Goal: Information Seeking & Learning: Learn about a topic

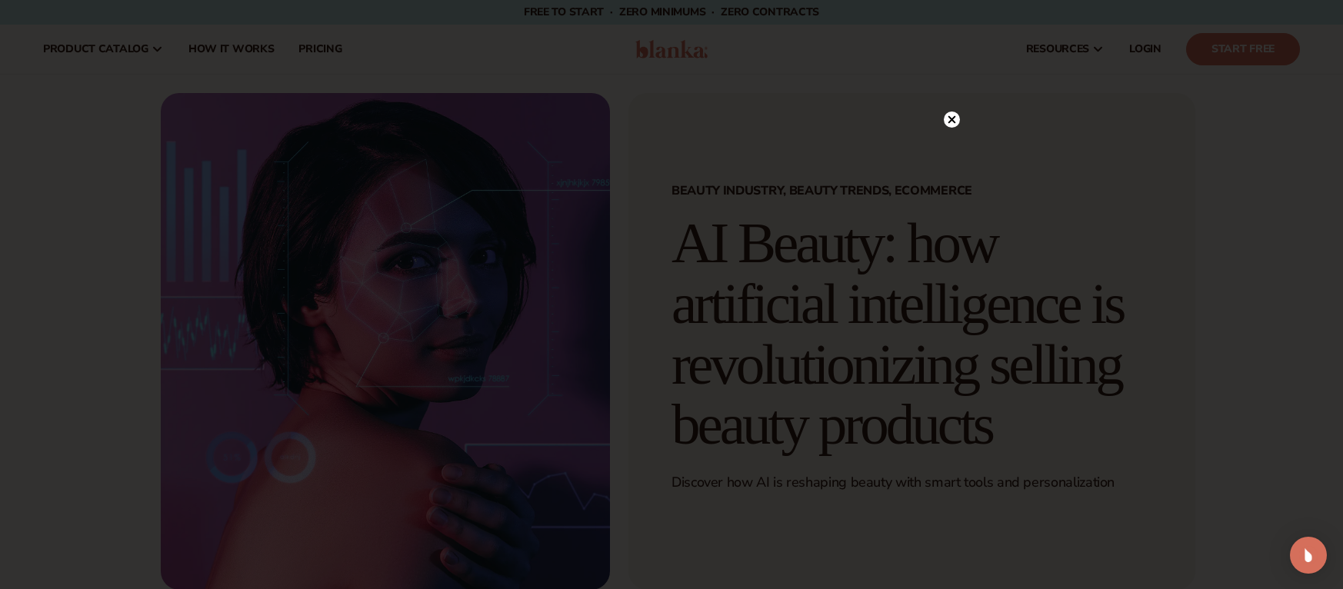
click at [951, 120] on icon at bounding box center [952, 119] width 8 height 8
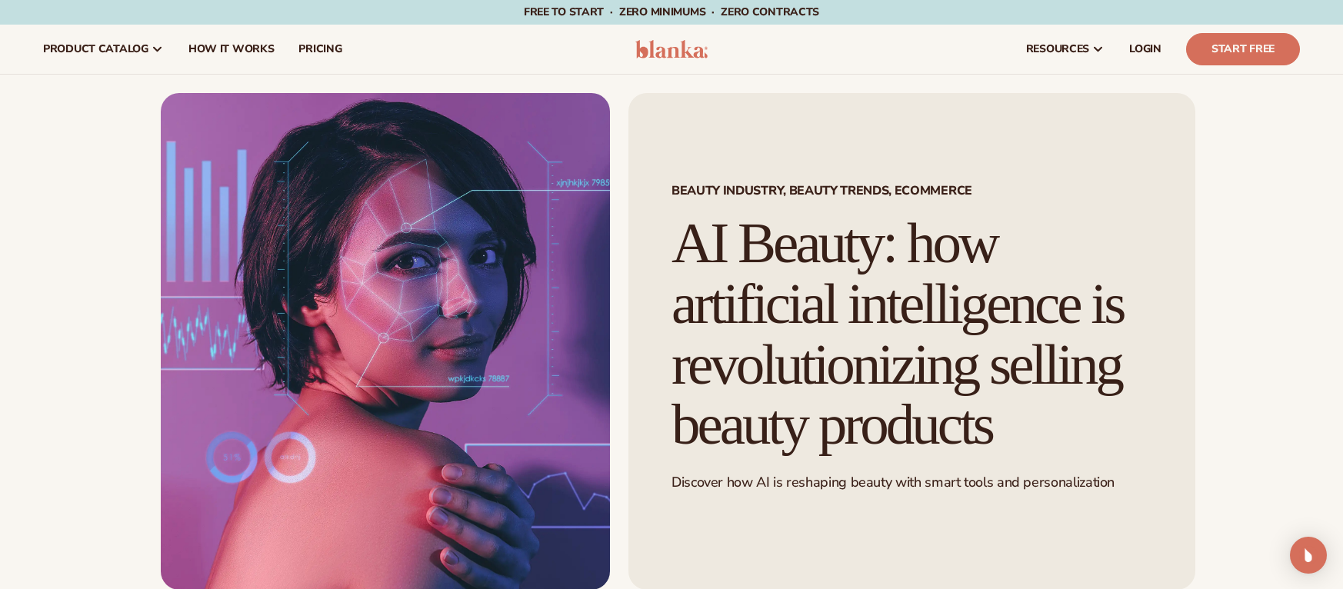
click at [683, 54] on img at bounding box center [671, 49] width 73 height 18
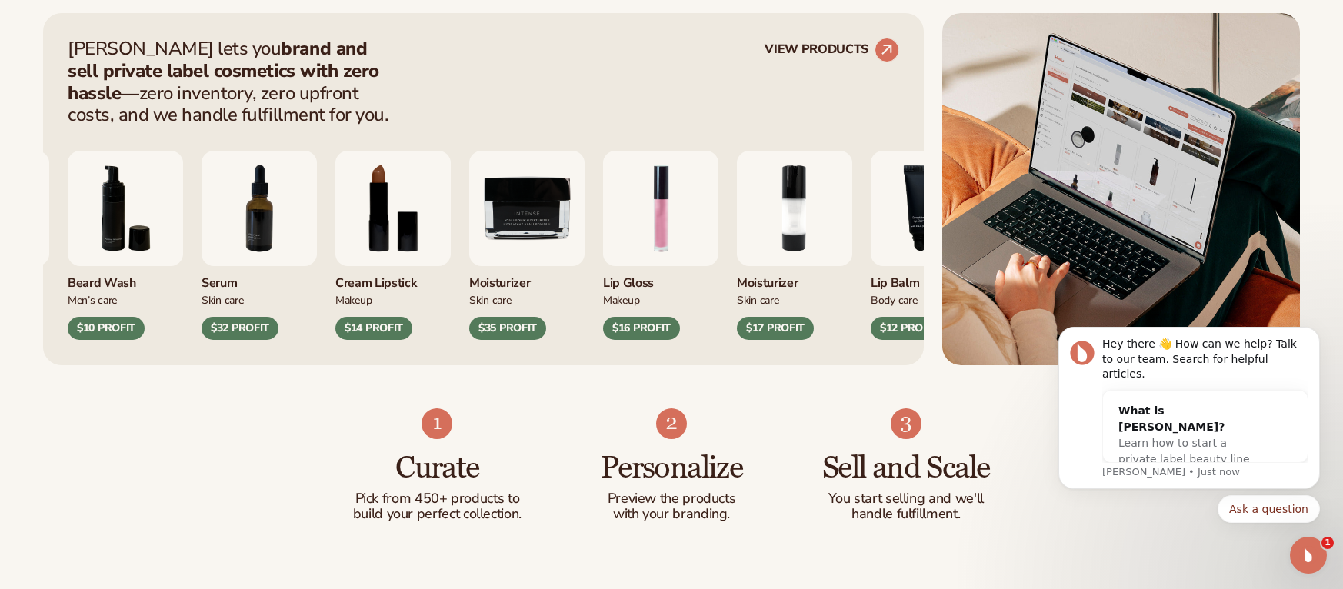
scroll to position [633, 0]
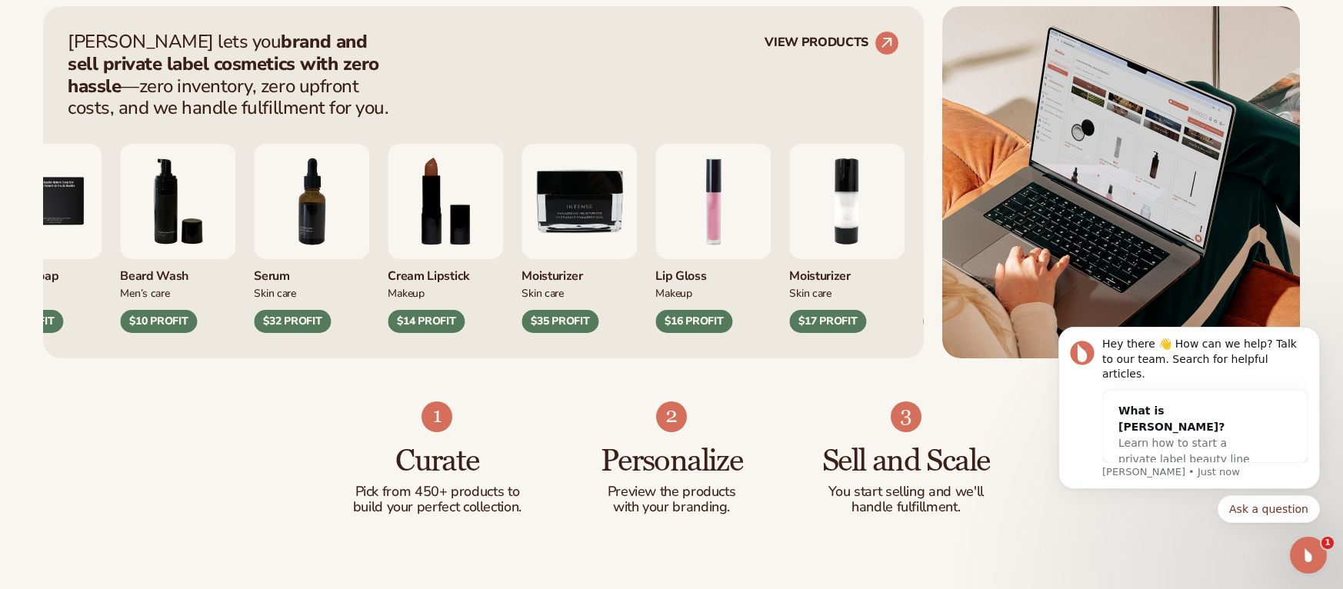
click at [576, 202] on img "9 / 9" at bounding box center [578, 201] width 115 height 115
click at [567, 321] on div "$35 PROFIT" at bounding box center [559, 321] width 77 height 23
click at [558, 235] on img "9 / 9" at bounding box center [578, 201] width 115 height 115
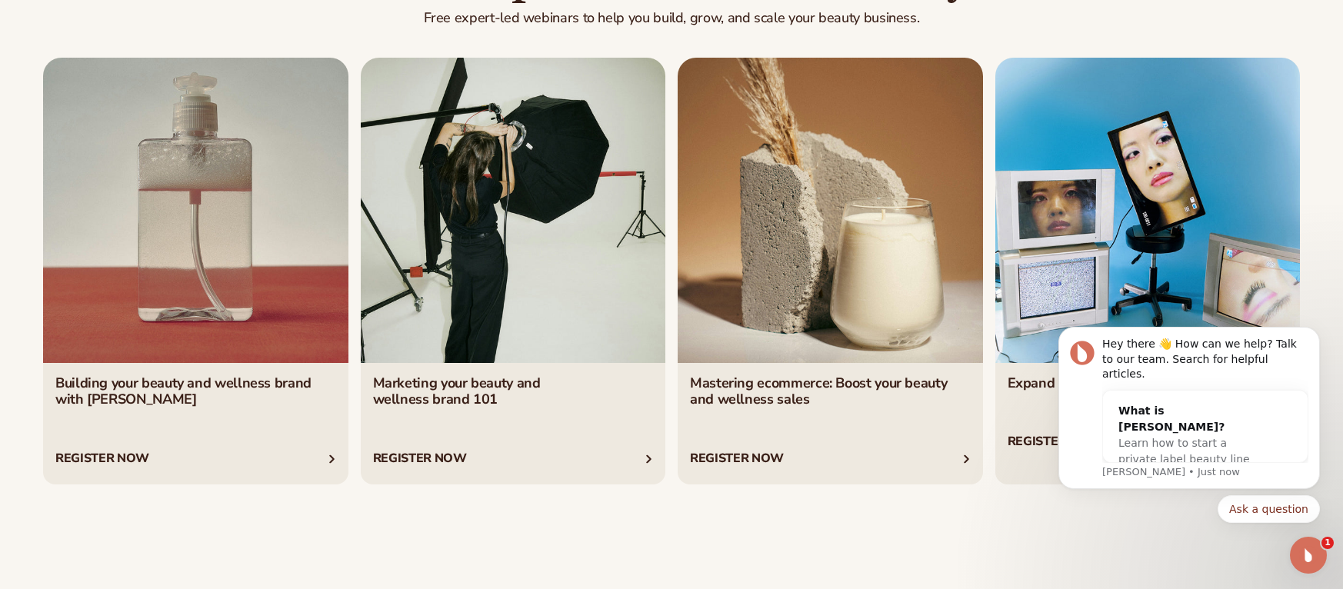
scroll to position [5823, 0]
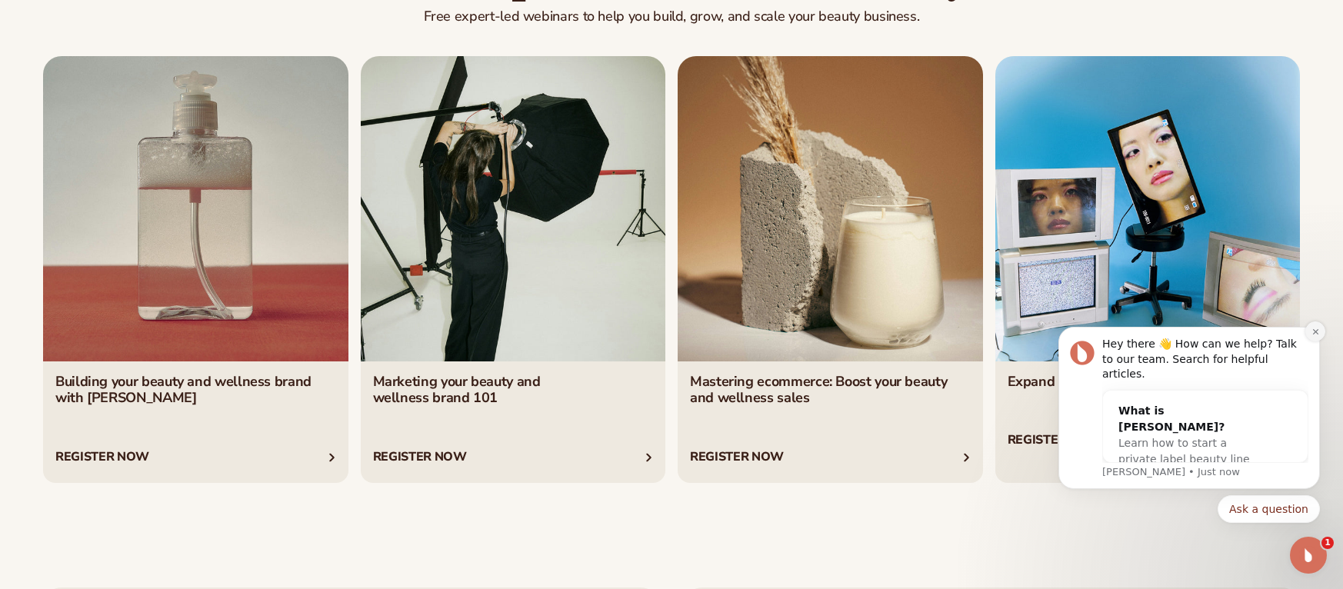
click at [1311, 336] on icon "Dismiss notification" at bounding box center [1315, 332] width 8 height 8
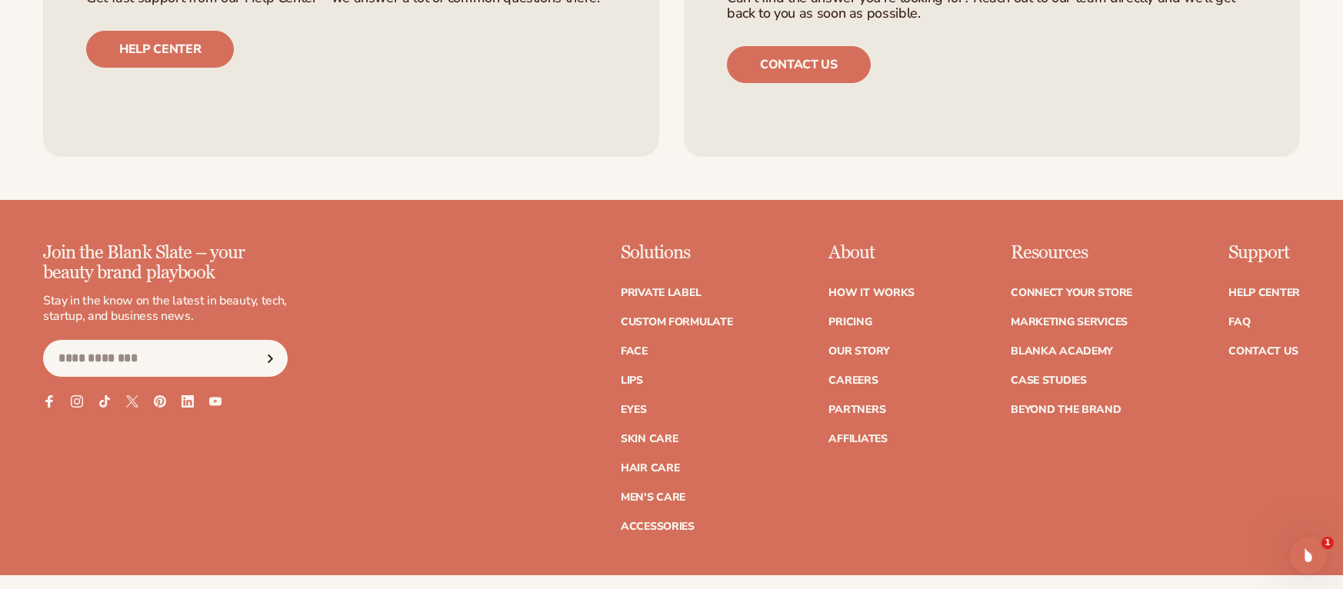
scroll to position [6546, 0]
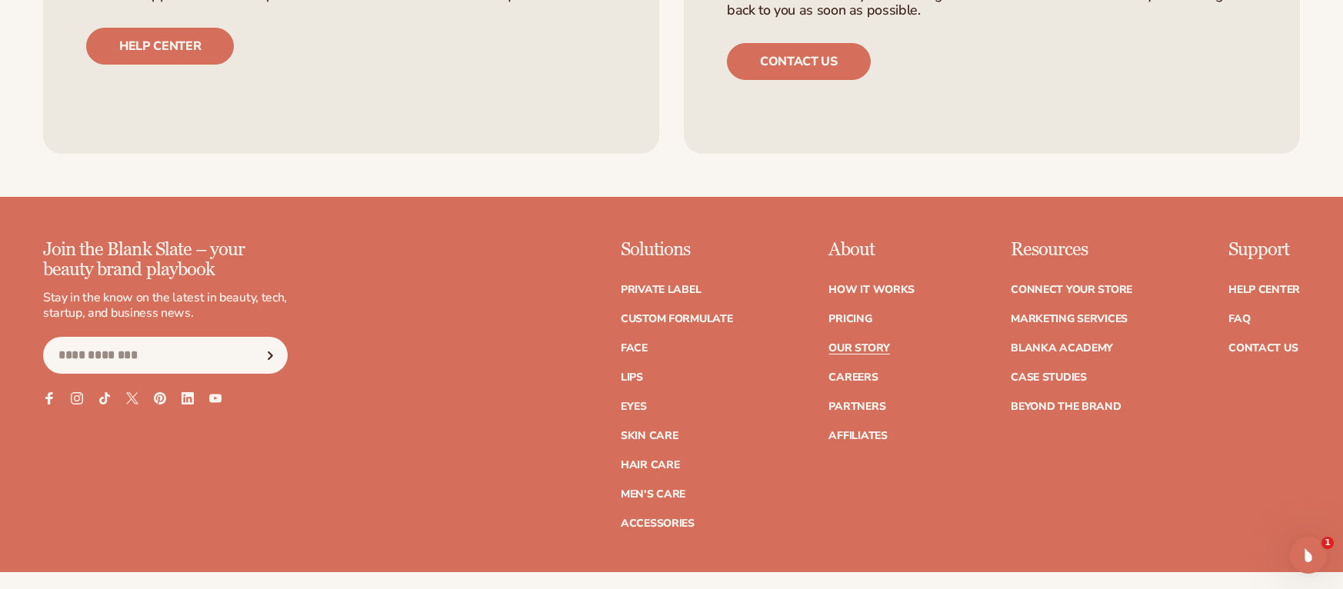
click at [878, 348] on link "Our Story" at bounding box center [858, 348] width 61 height 11
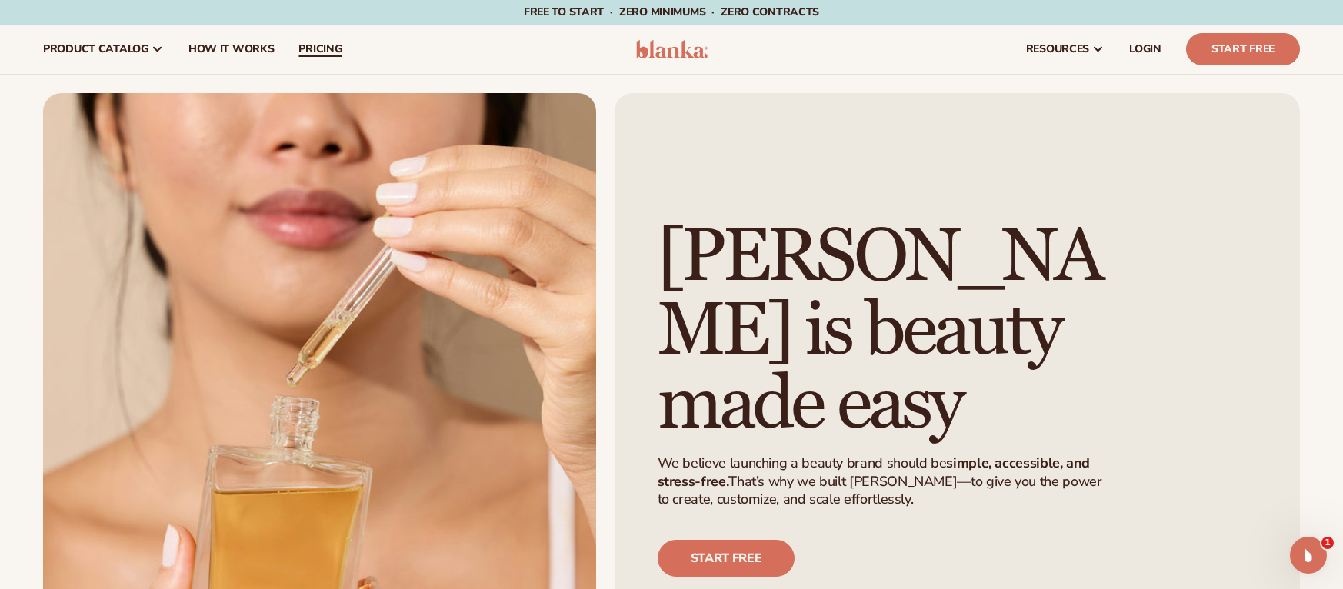
click at [310, 67] on link "pricing" at bounding box center [320, 49] width 68 height 49
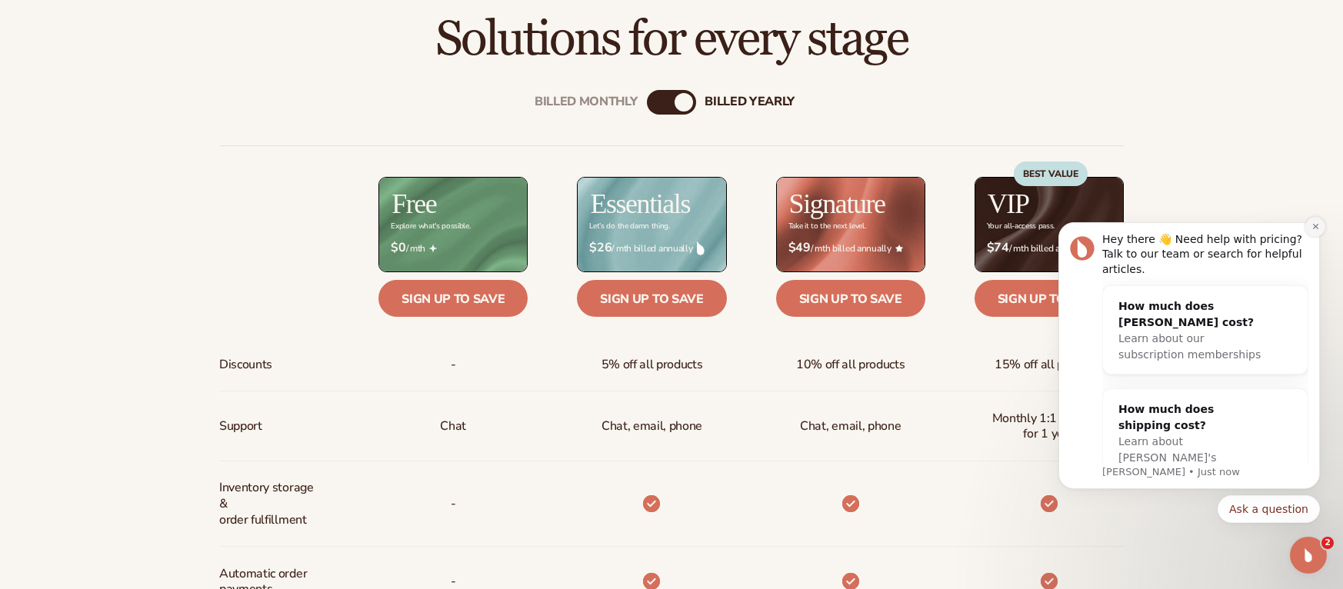
click at [1314, 226] on icon "Dismiss notification" at bounding box center [1314, 226] width 5 height 5
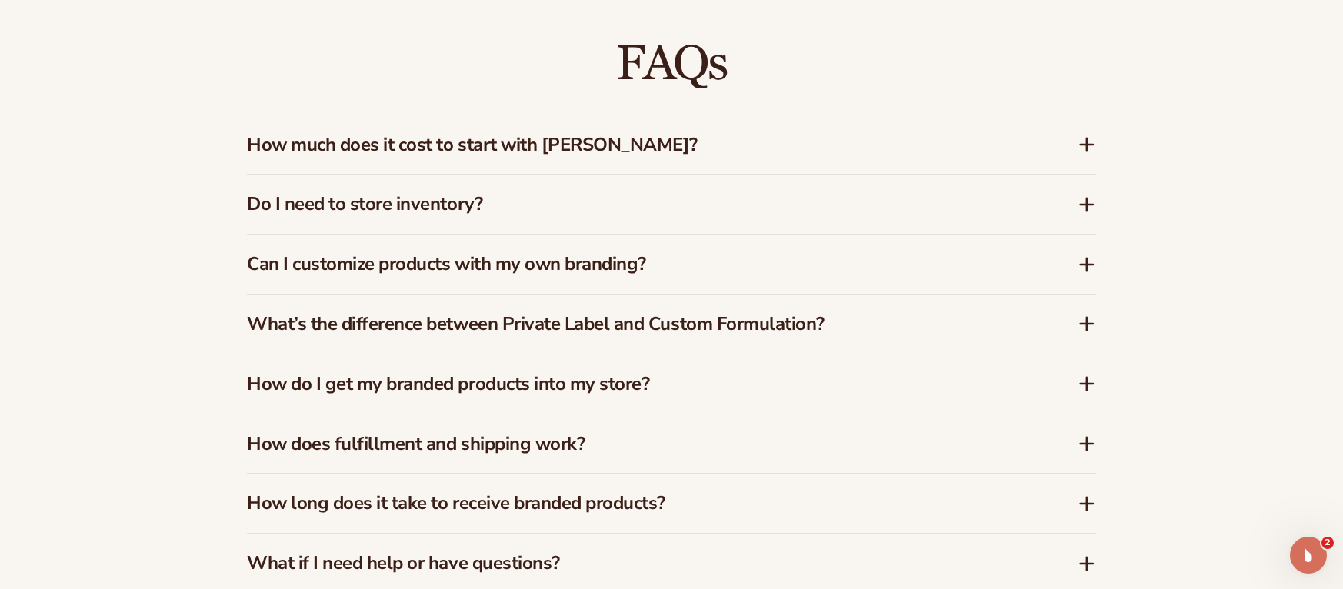
scroll to position [2395, 0]
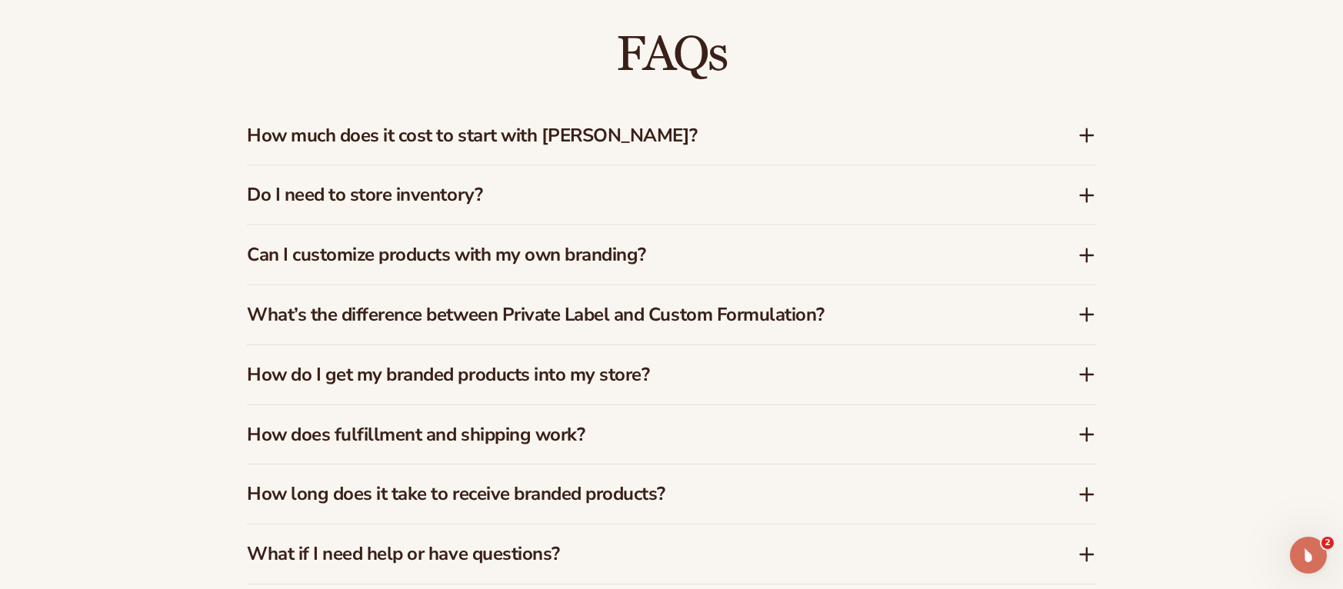
click at [905, 202] on h3 "Do I need to store inventory?" at bounding box center [639, 195] width 784 height 22
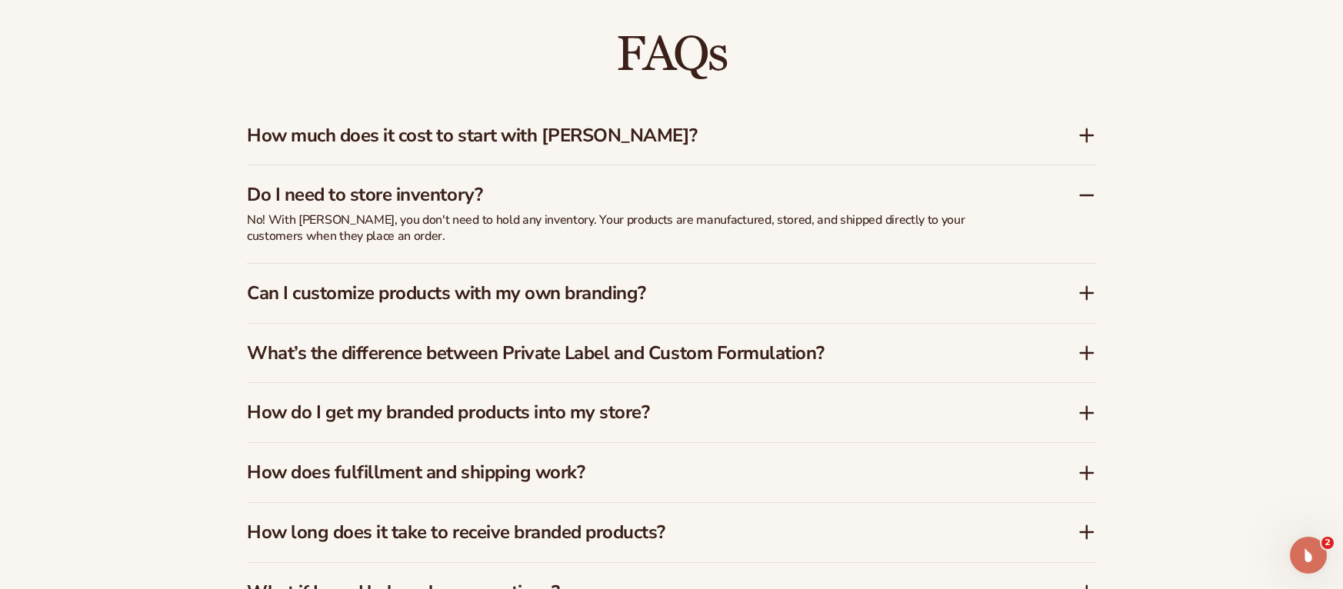
drag, startPoint x: 1044, startPoint y: 406, endPoint x: 1054, endPoint y: 411, distance: 12.0
click at [1046, 408] on div "How do I get my branded products into my store?" at bounding box center [662, 412] width 831 height 22
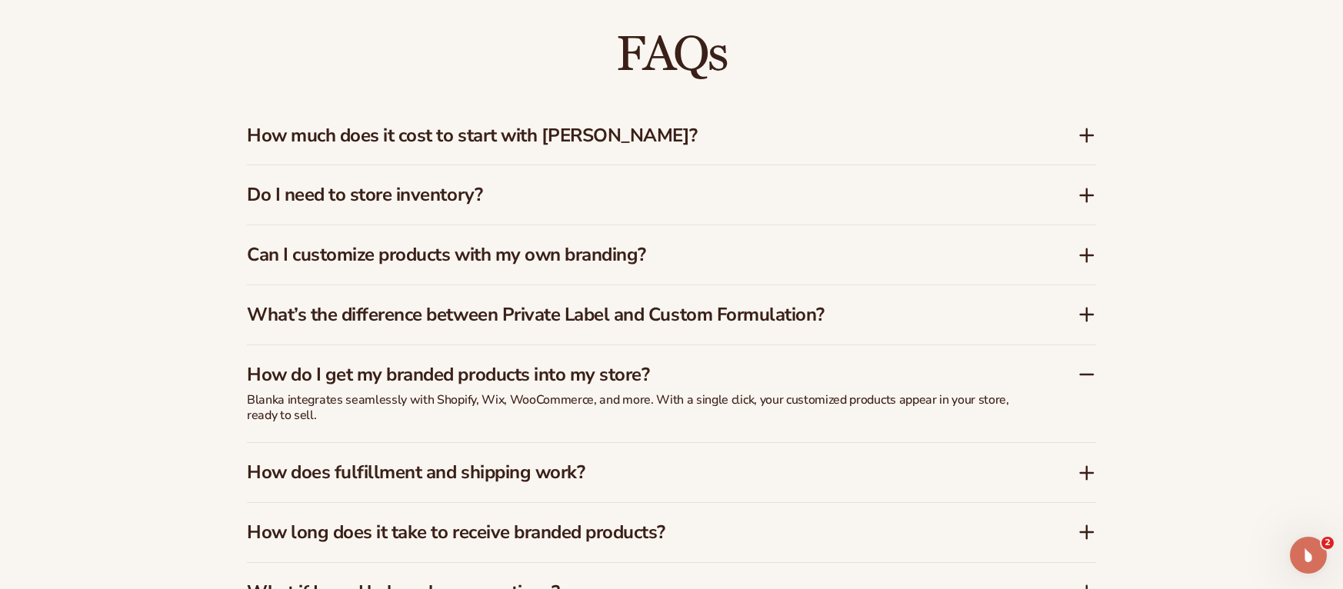
click at [1079, 376] on icon at bounding box center [1086, 374] width 18 height 18
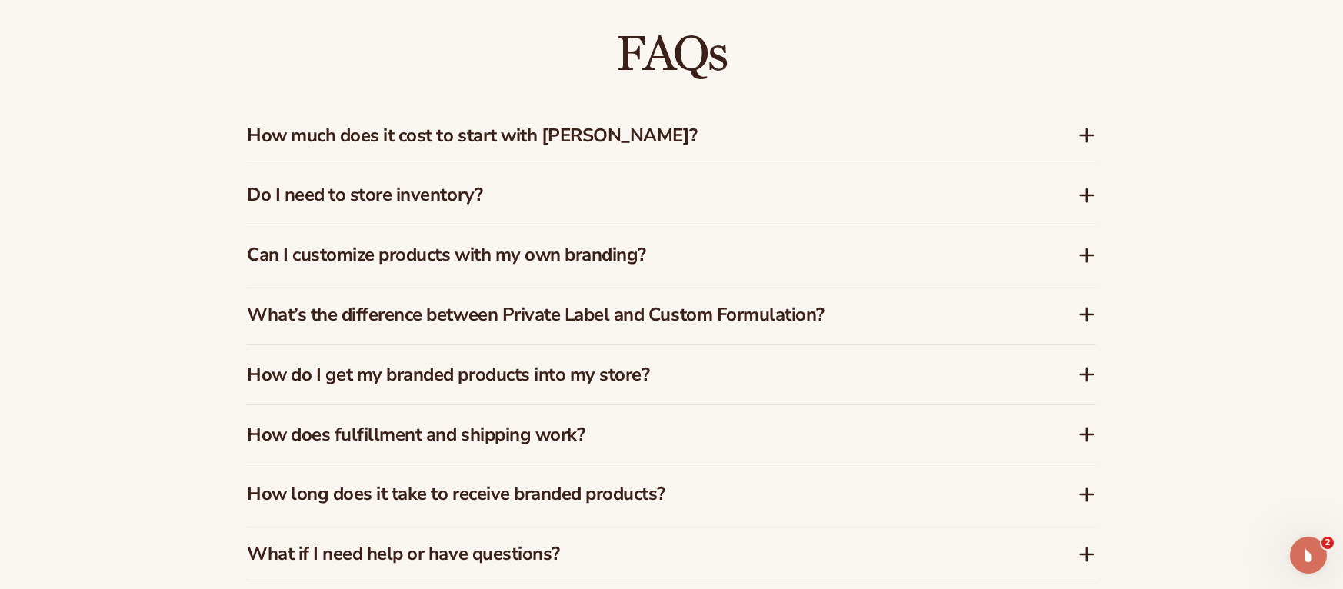
click at [843, 316] on h3 "What’s the difference between Private Label and Custom Formulation?" at bounding box center [639, 315] width 784 height 22
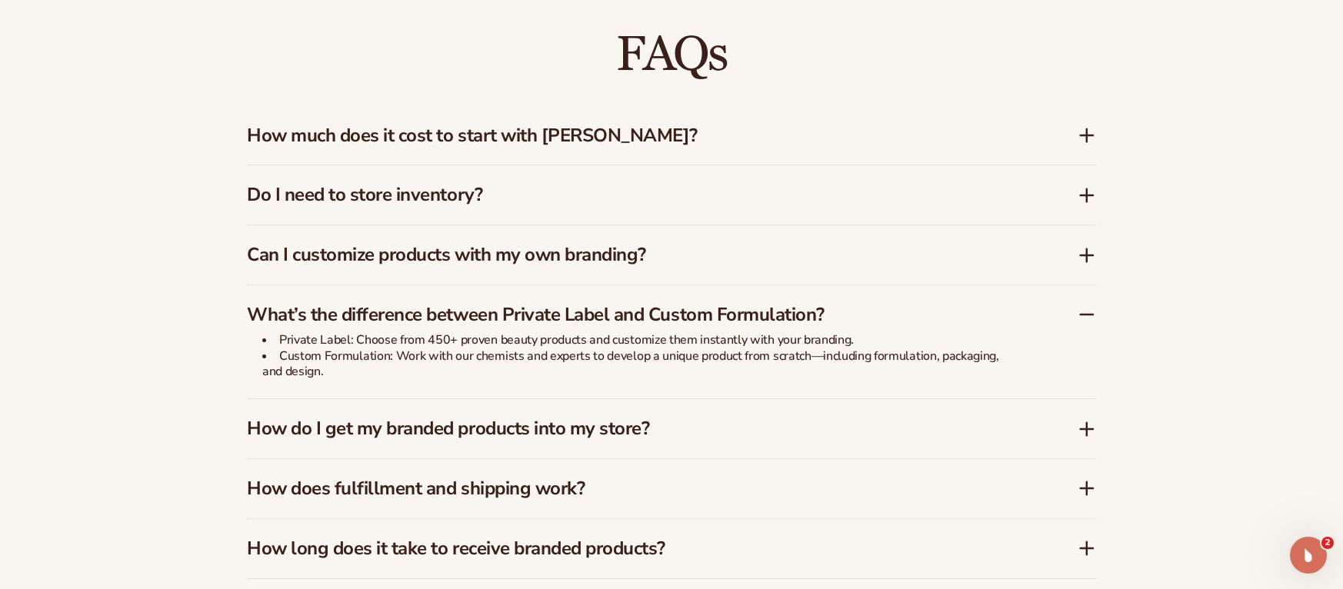
click at [843, 316] on h3 "What’s the difference between Private Label and Custom Formulation?" at bounding box center [639, 315] width 784 height 22
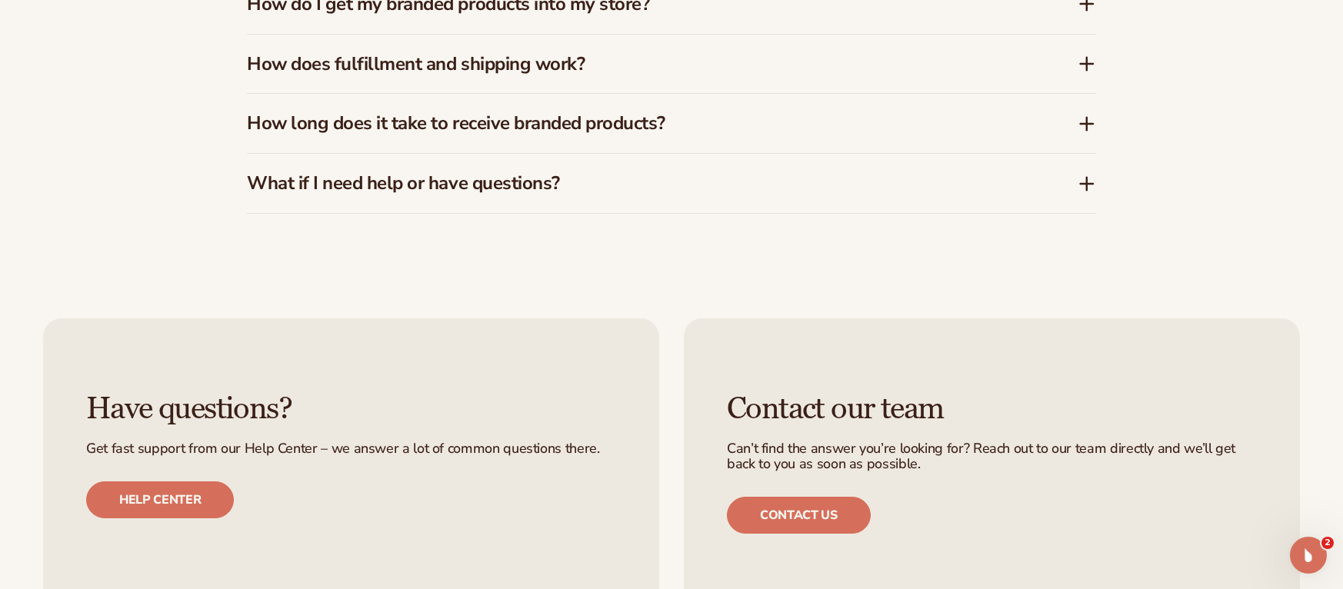
scroll to position [2767, 0]
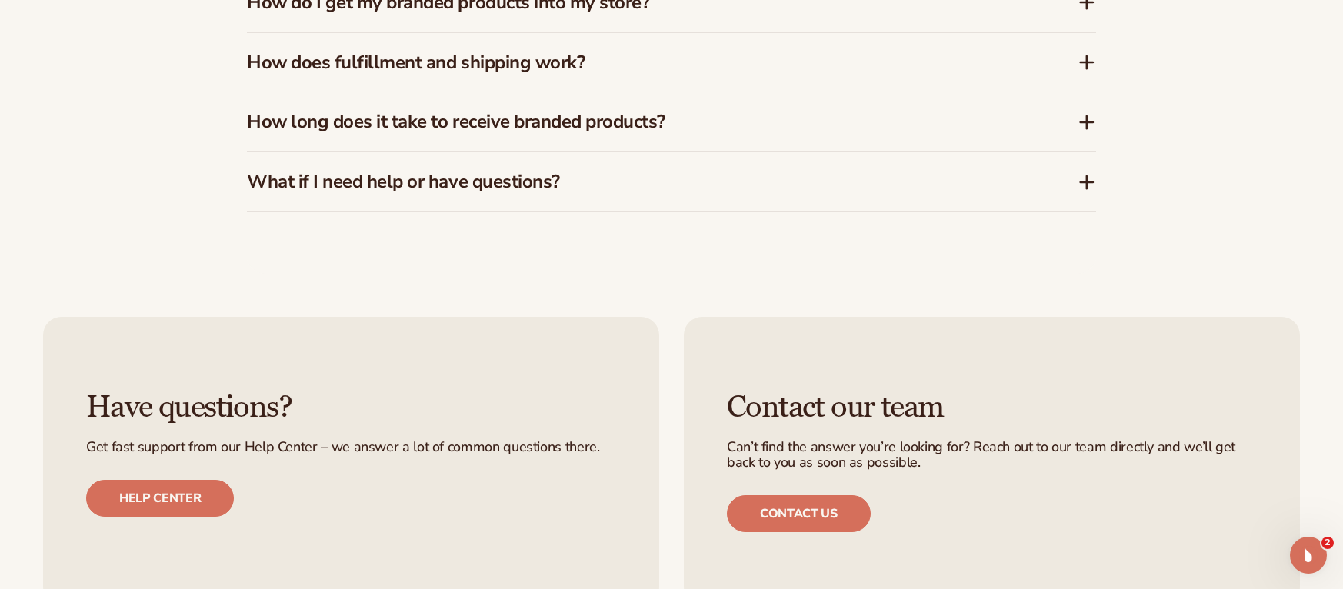
click at [877, 120] on h3 "How long does it take to receive branded products?" at bounding box center [639, 122] width 784 height 22
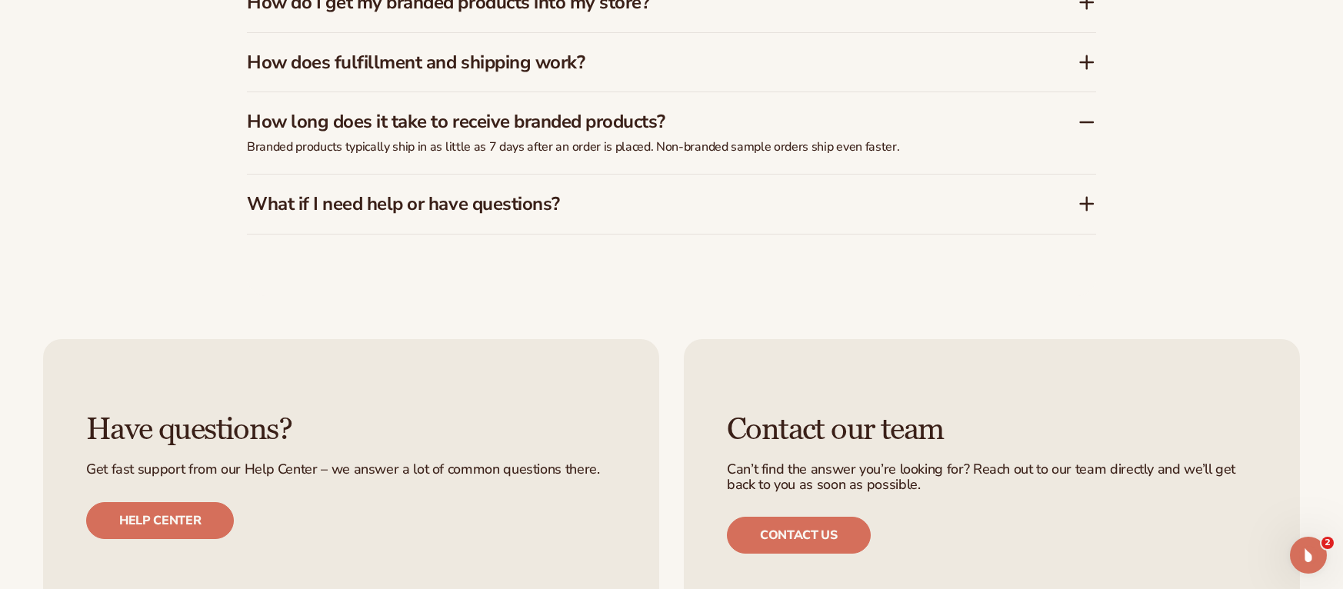
click at [877, 120] on h3 "How long does it take to receive branded products?" at bounding box center [639, 122] width 784 height 22
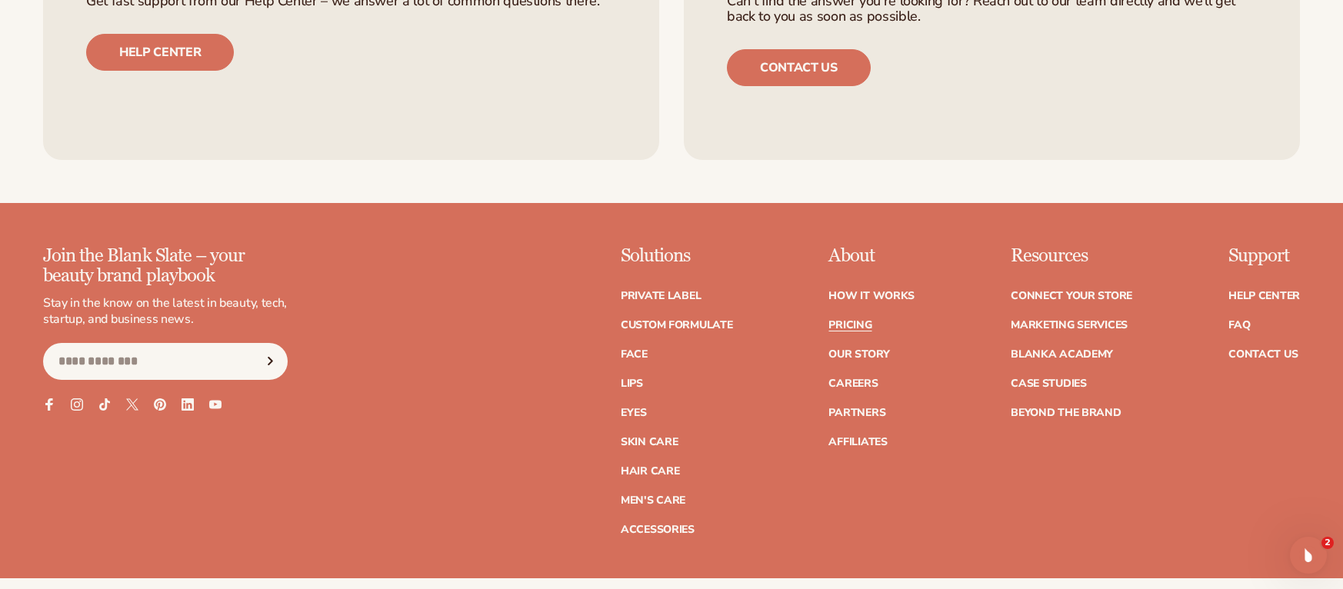
scroll to position [3215, 0]
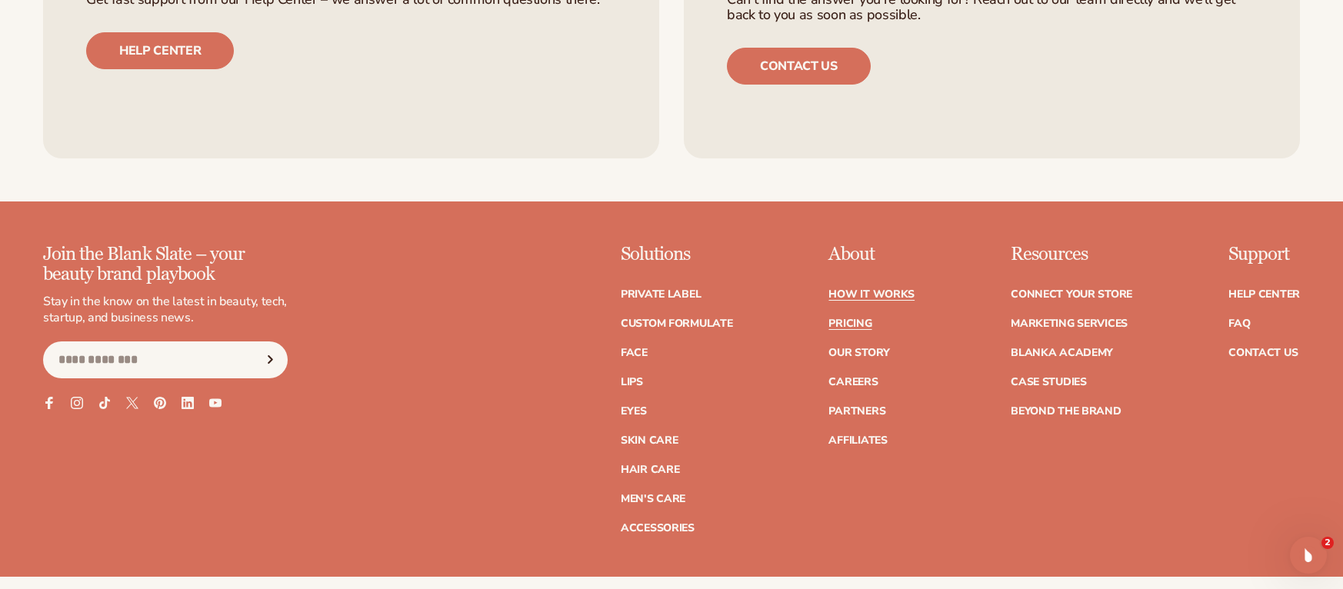
click at [890, 293] on link "How It Works" at bounding box center [871, 294] width 86 height 11
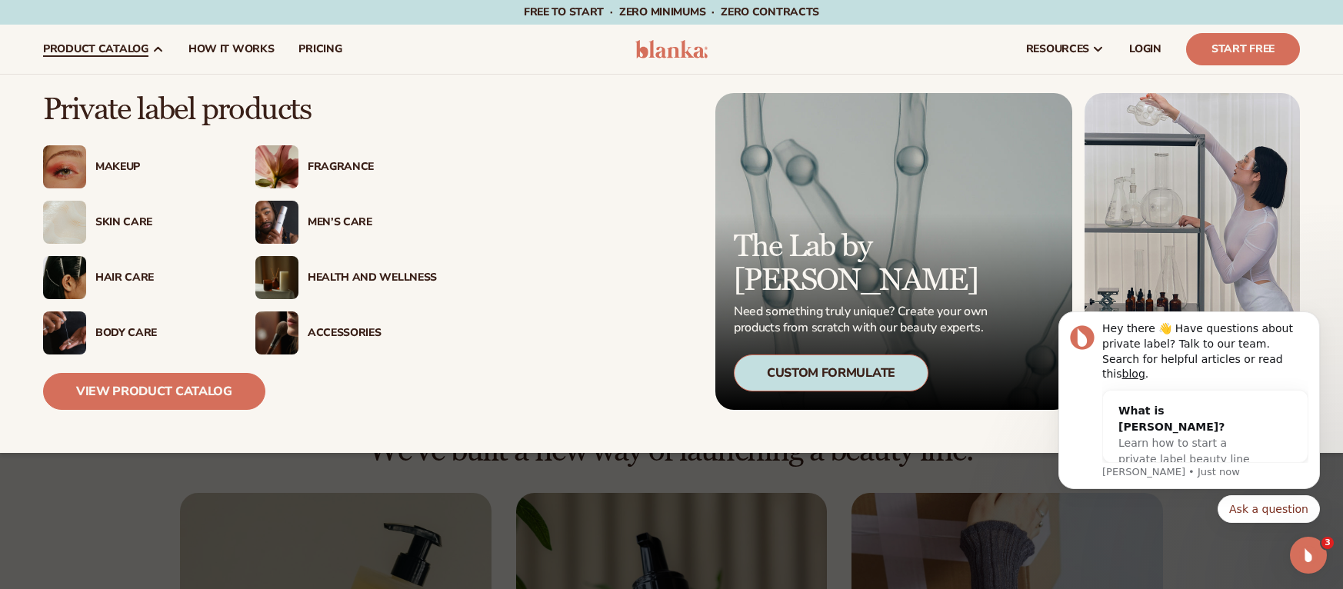
click at [106, 165] on div "Makeup" at bounding box center [159, 167] width 129 height 13
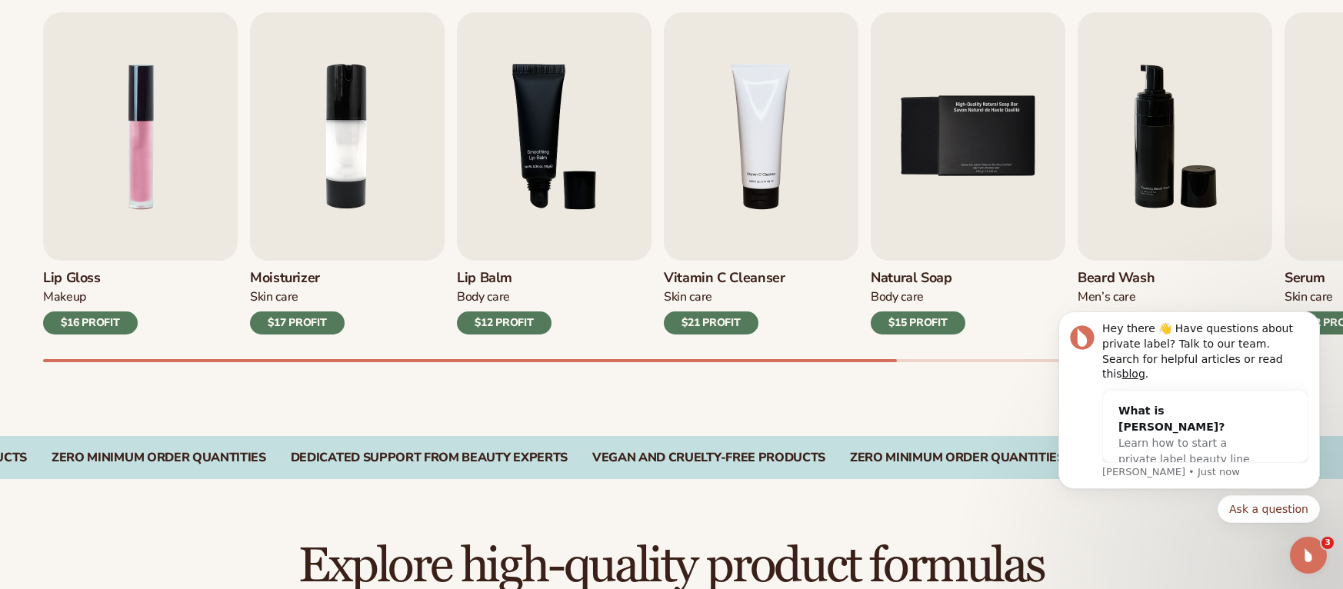
scroll to position [541, 0]
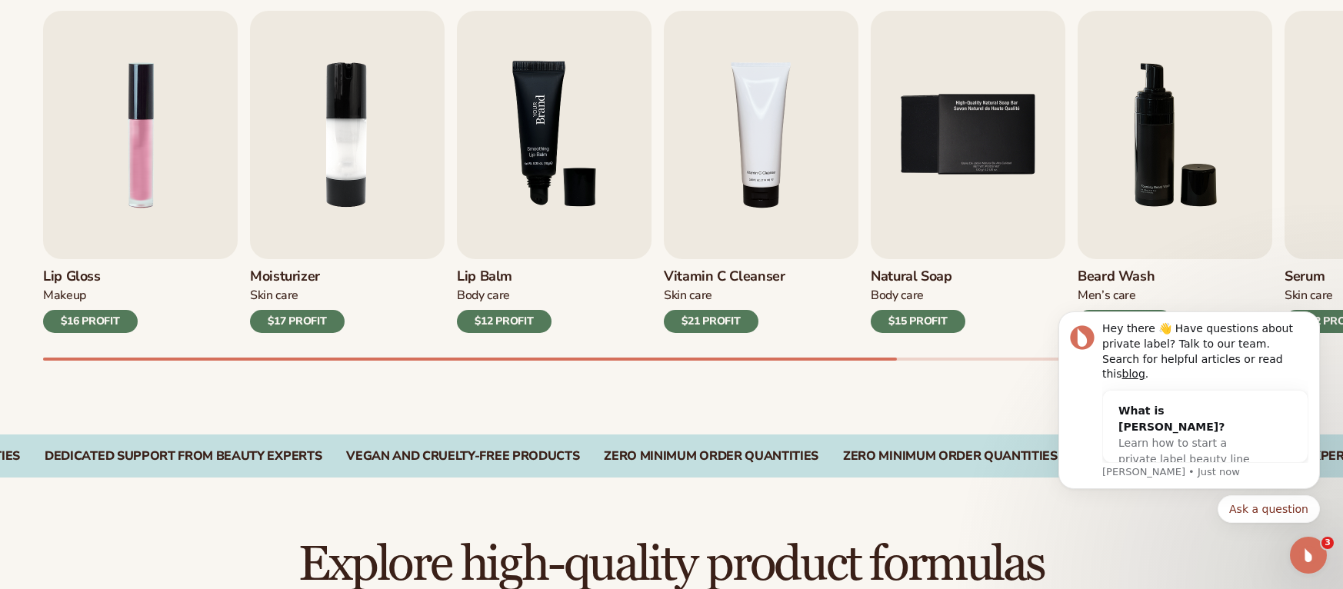
click at [585, 123] on img "3 / 9" at bounding box center [554, 135] width 195 height 248
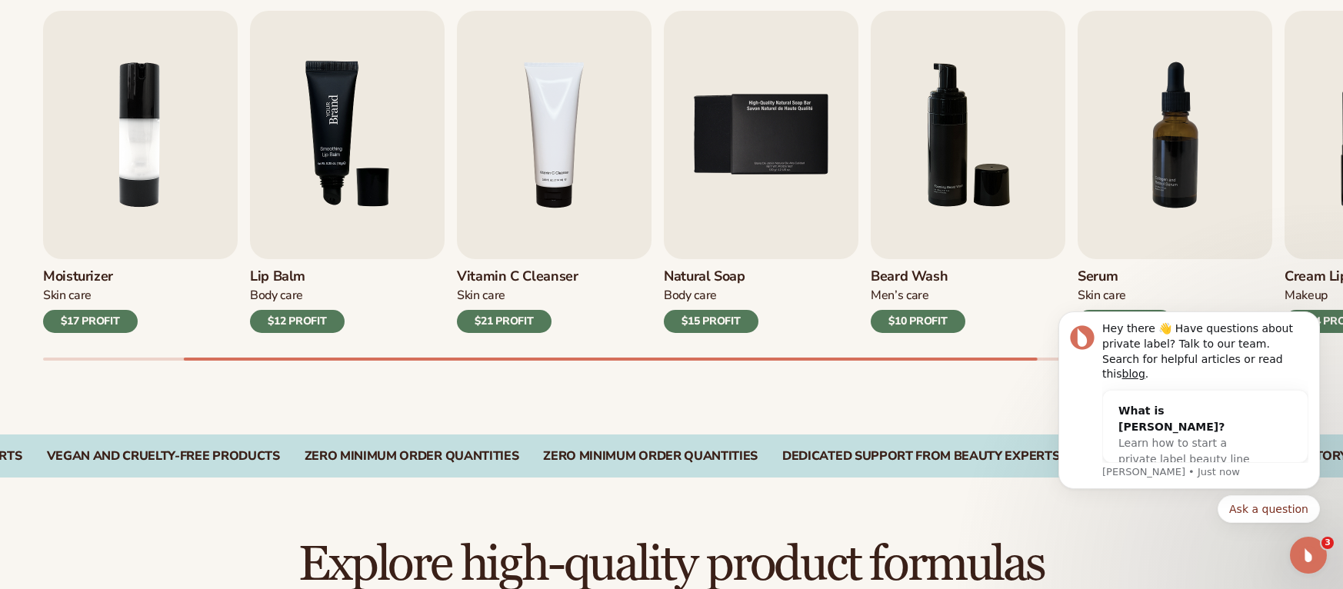
click at [585, 123] on img "4 / 9" at bounding box center [554, 135] width 195 height 248
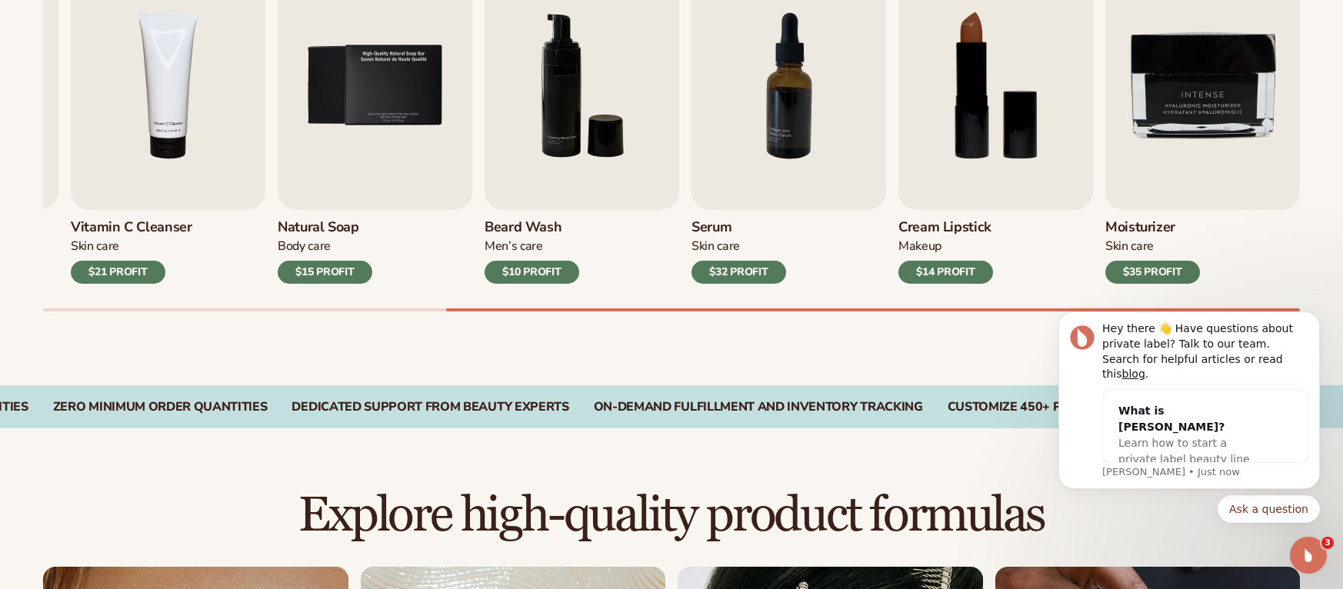
click at [359, 413] on div "Dedicated Support From Beauty Experts" at bounding box center [429, 407] width 277 height 15
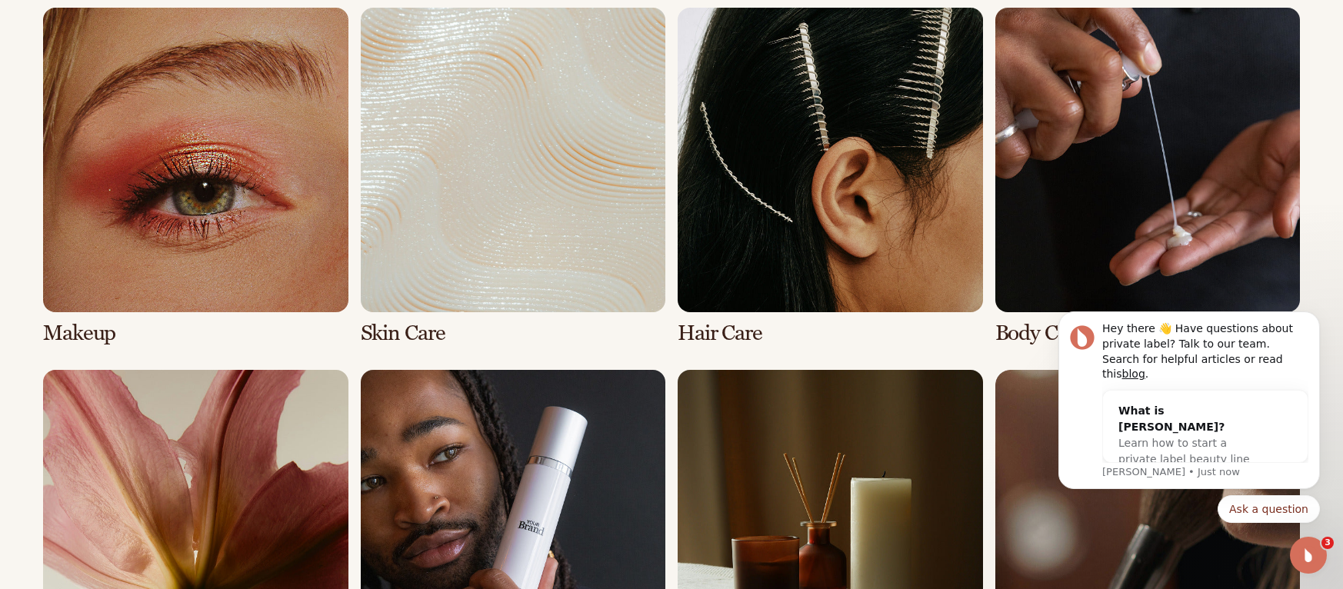
scroll to position [1151, 0]
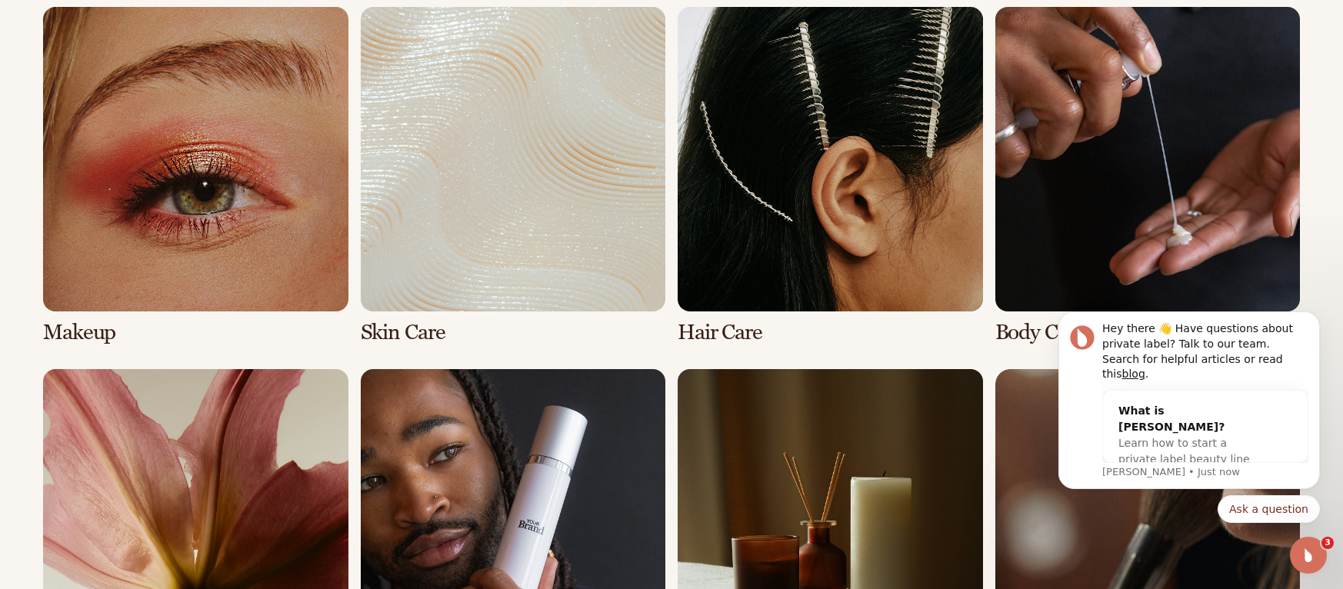
click at [953, 162] on link "3 / 8" at bounding box center [830, 176] width 305 height 338
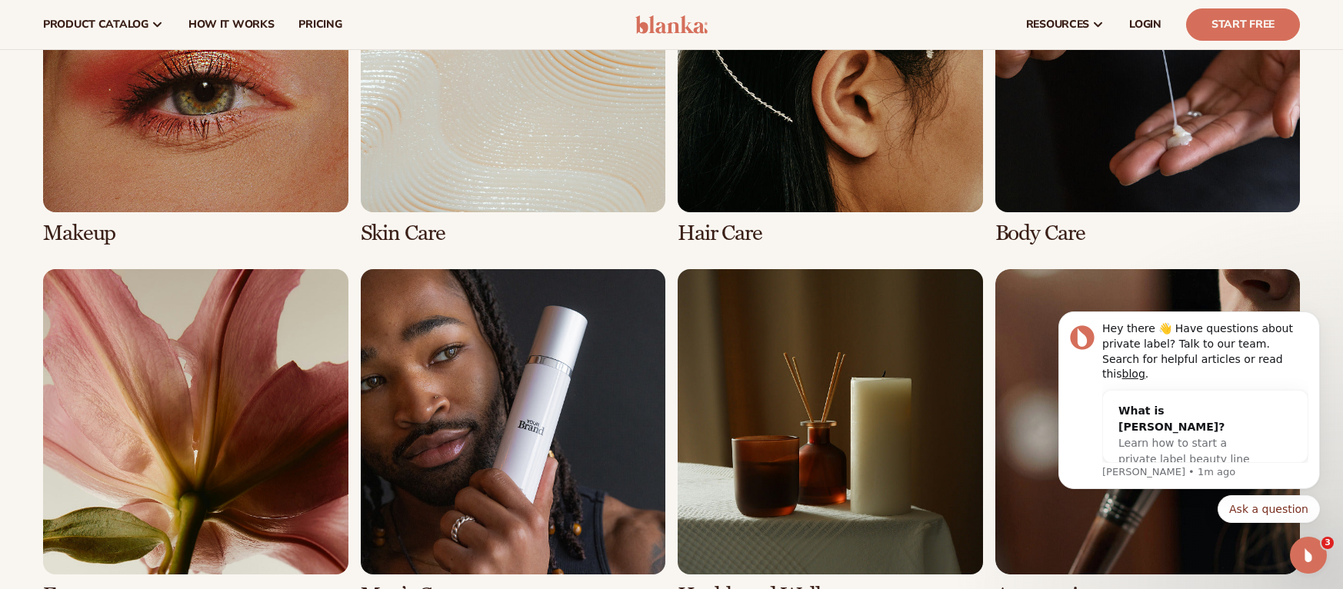
scroll to position [1261, 0]
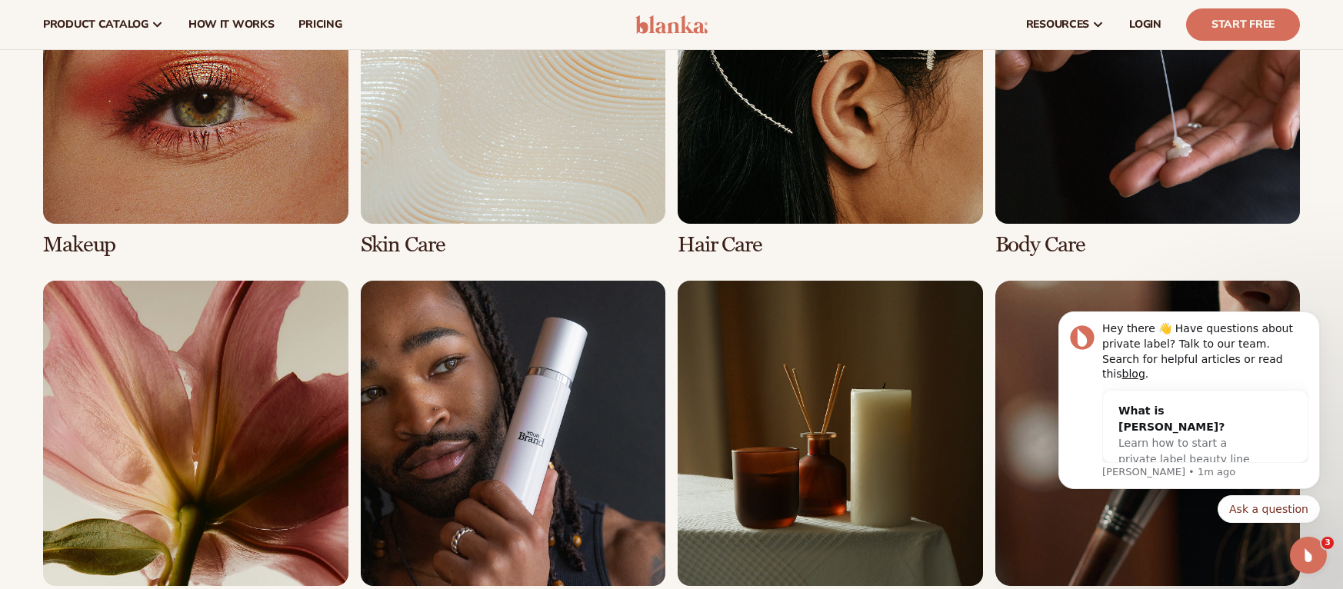
click at [739, 242] on link "3 / 8" at bounding box center [830, 87] width 305 height 338
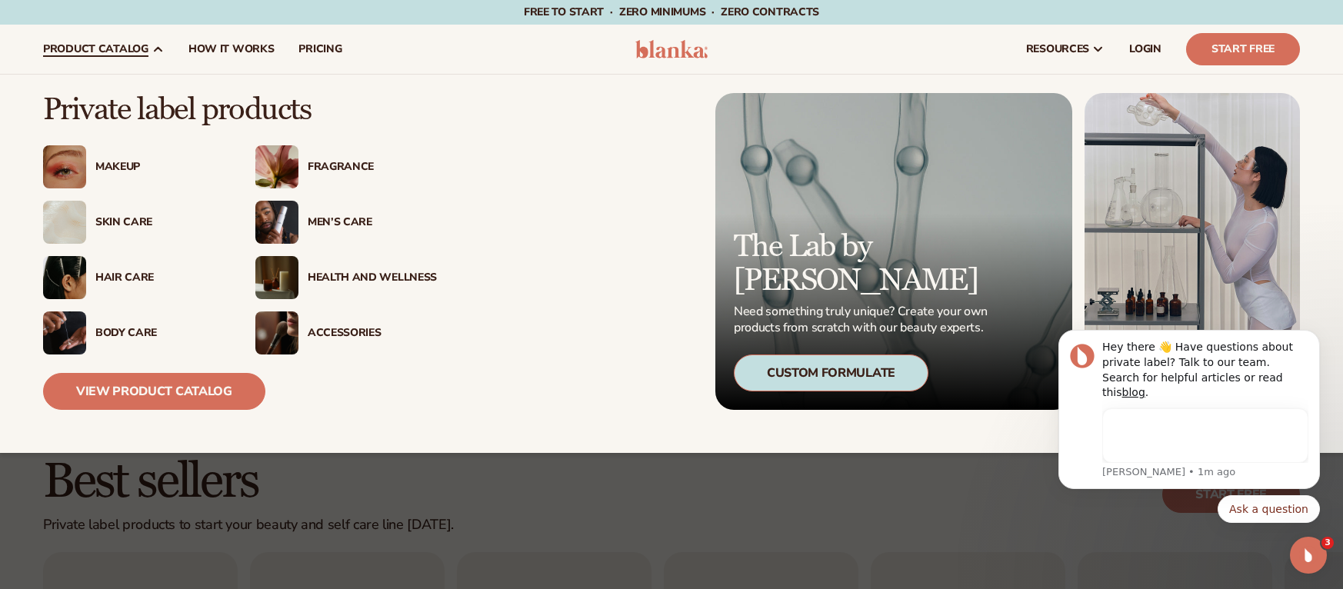
click at [127, 273] on div "Hair Care" at bounding box center [159, 277] width 129 height 13
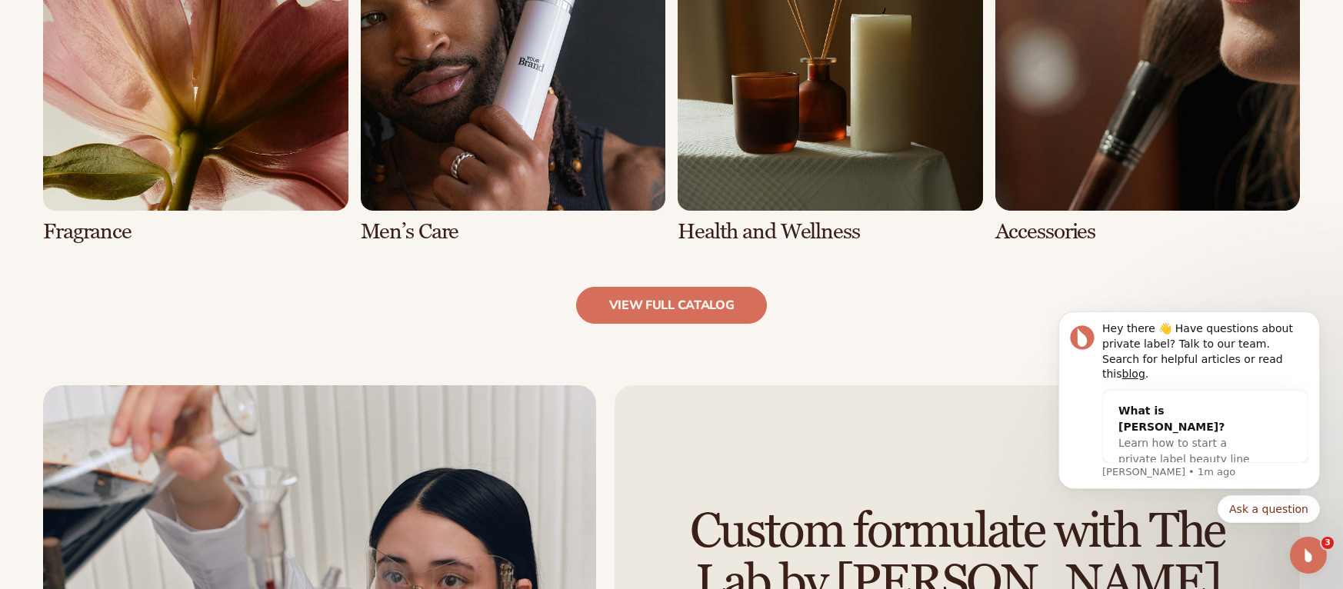
scroll to position [1618, 0]
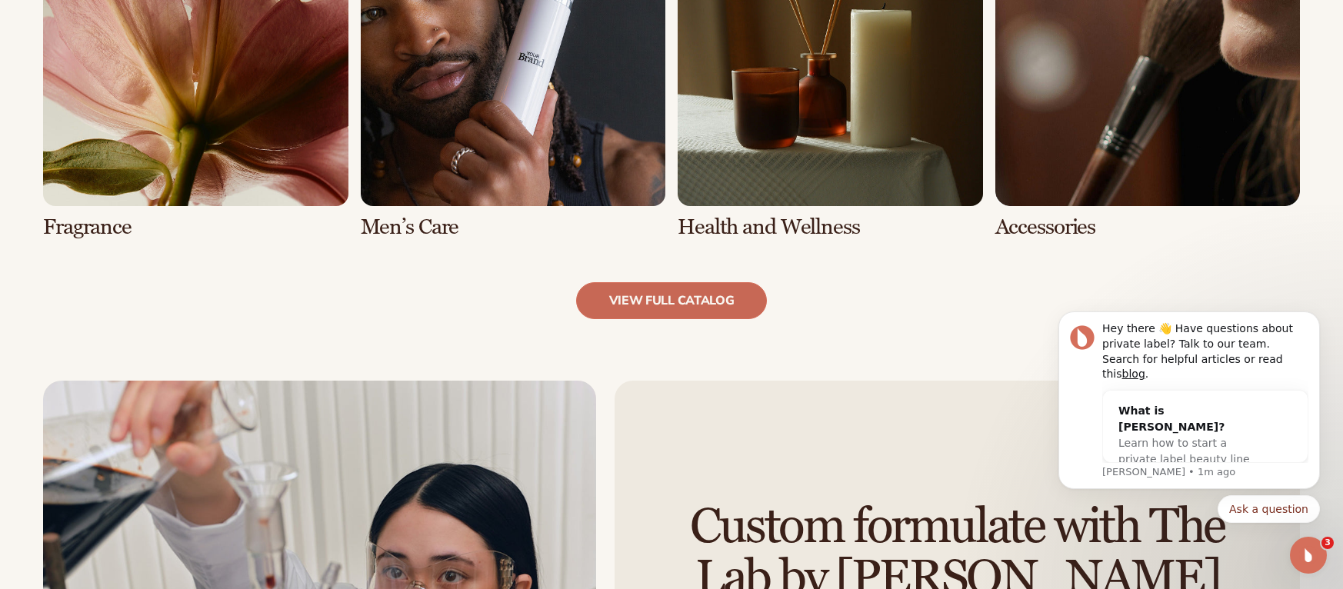
click at [627, 305] on link "view full catalog" at bounding box center [671, 300] width 191 height 37
